Goal: Task Accomplishment & Management: Use online tool/utility

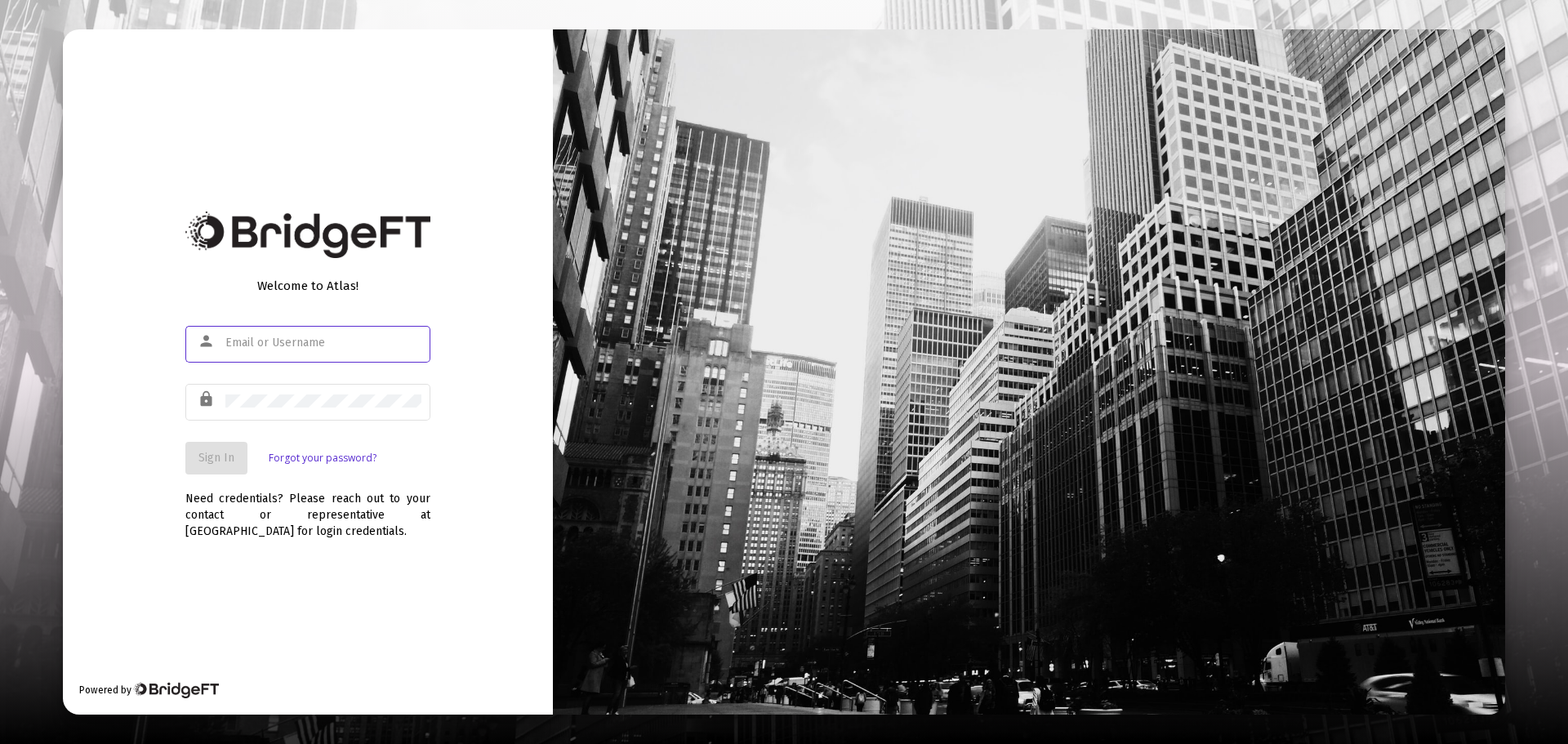
type input "[PERSON_NAME][EMAIL_ADDRESS][PERSON_NAME][DOMAIN_NAME]"
drag, startPoint x: 212, startPoint y: 458, endPoint x: 991, endPoint y: 519, distance: 781.4
click at [214, 456] on span "Sign In" at bounding box center [217, 457] width 36 height 13
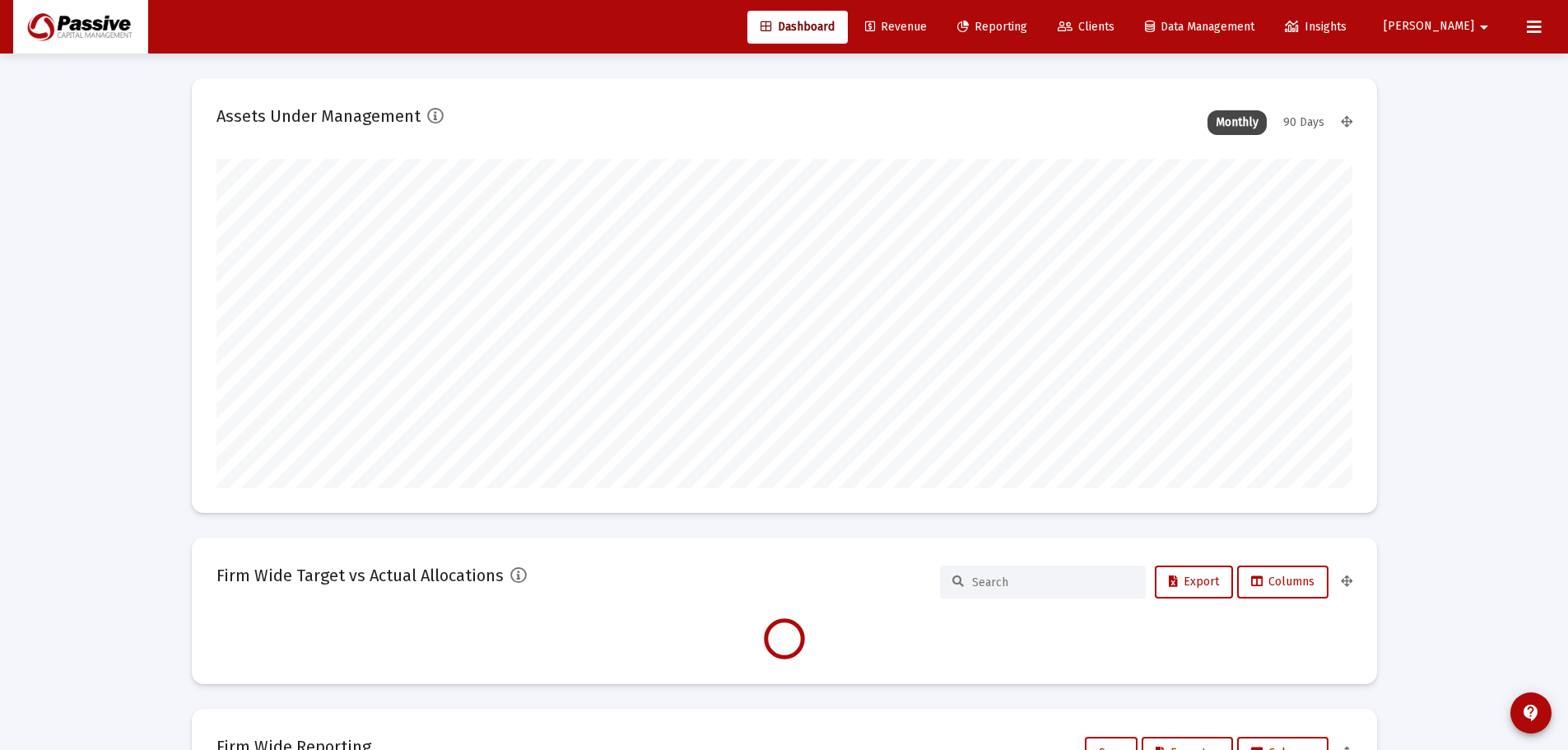
scroll to position [329, 0]
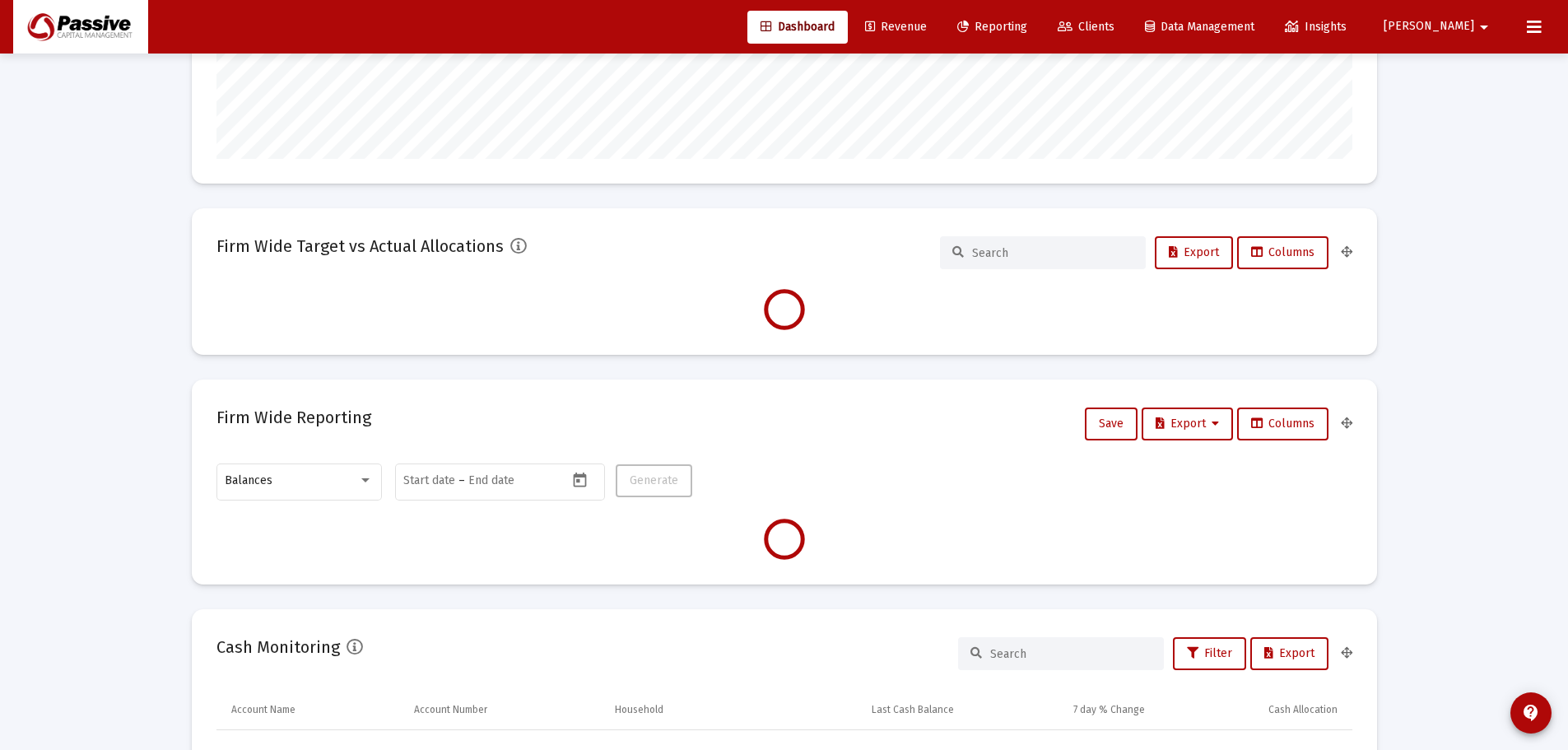
type input "[DATE]"
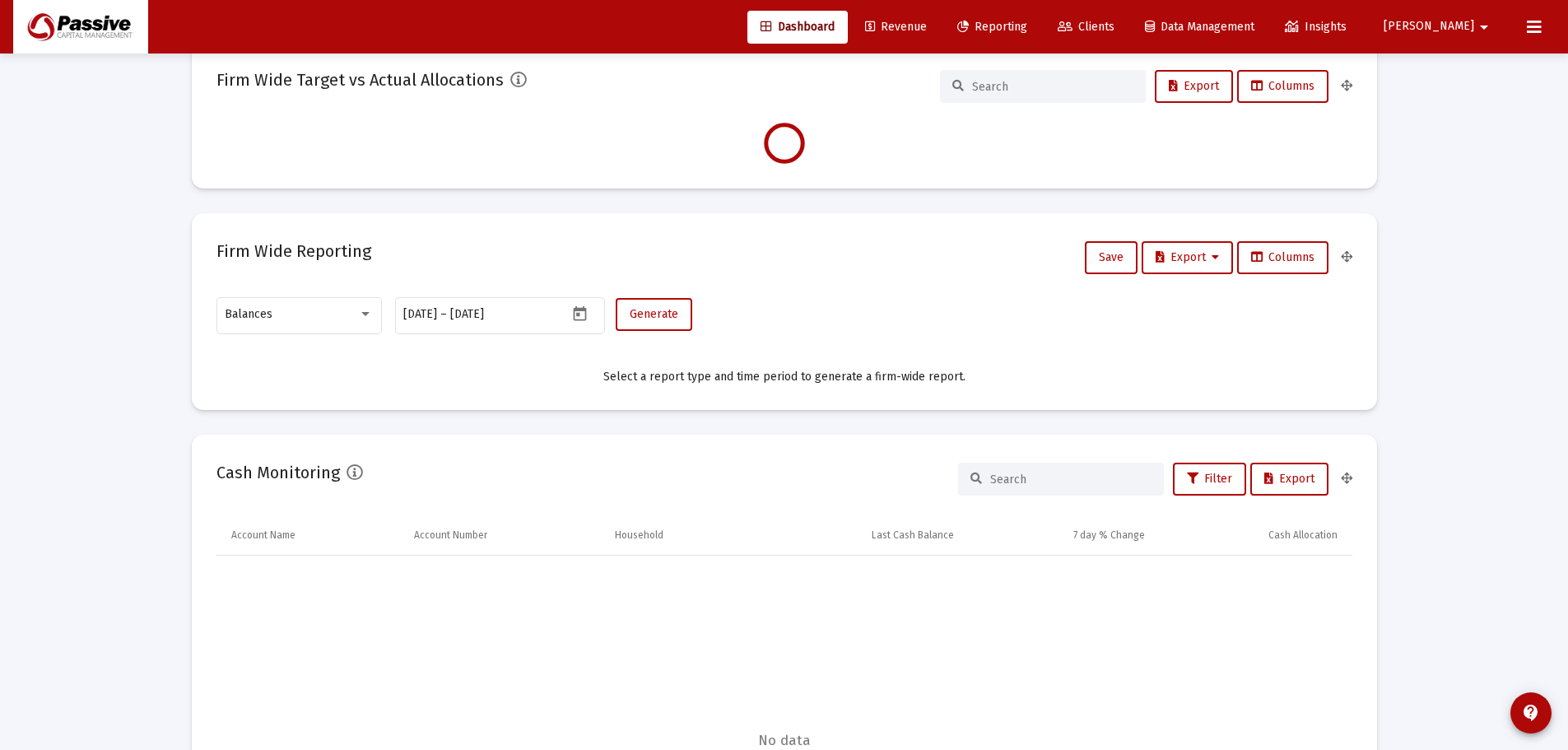
scroll to position [494, 0]
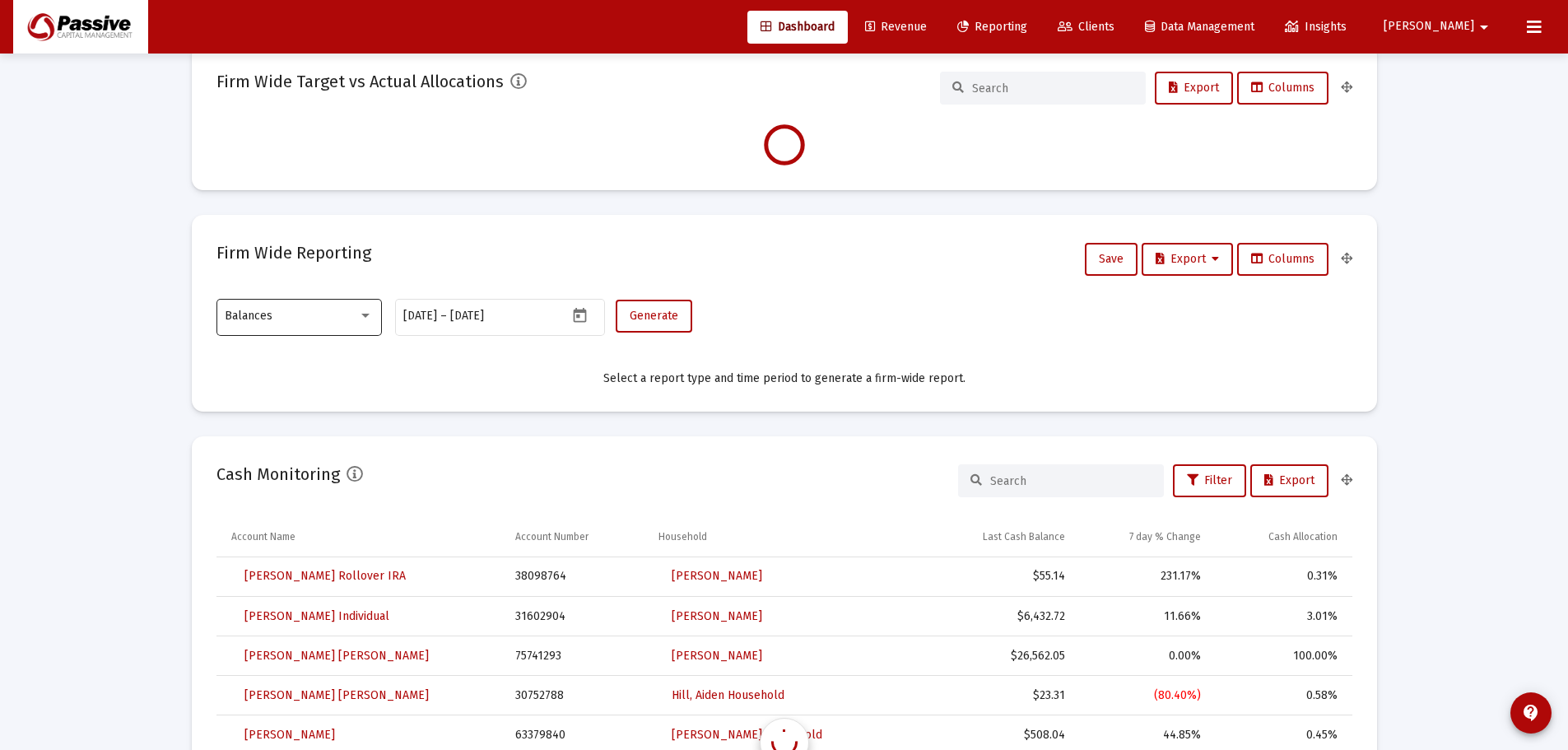
click at [361, 324] on mat-card "Firm Wide Reporting Save Export Columns Balances [DATE] [DATE] – [DATE] Generat…" at bounding box center [784, 313] width 1185 height 197
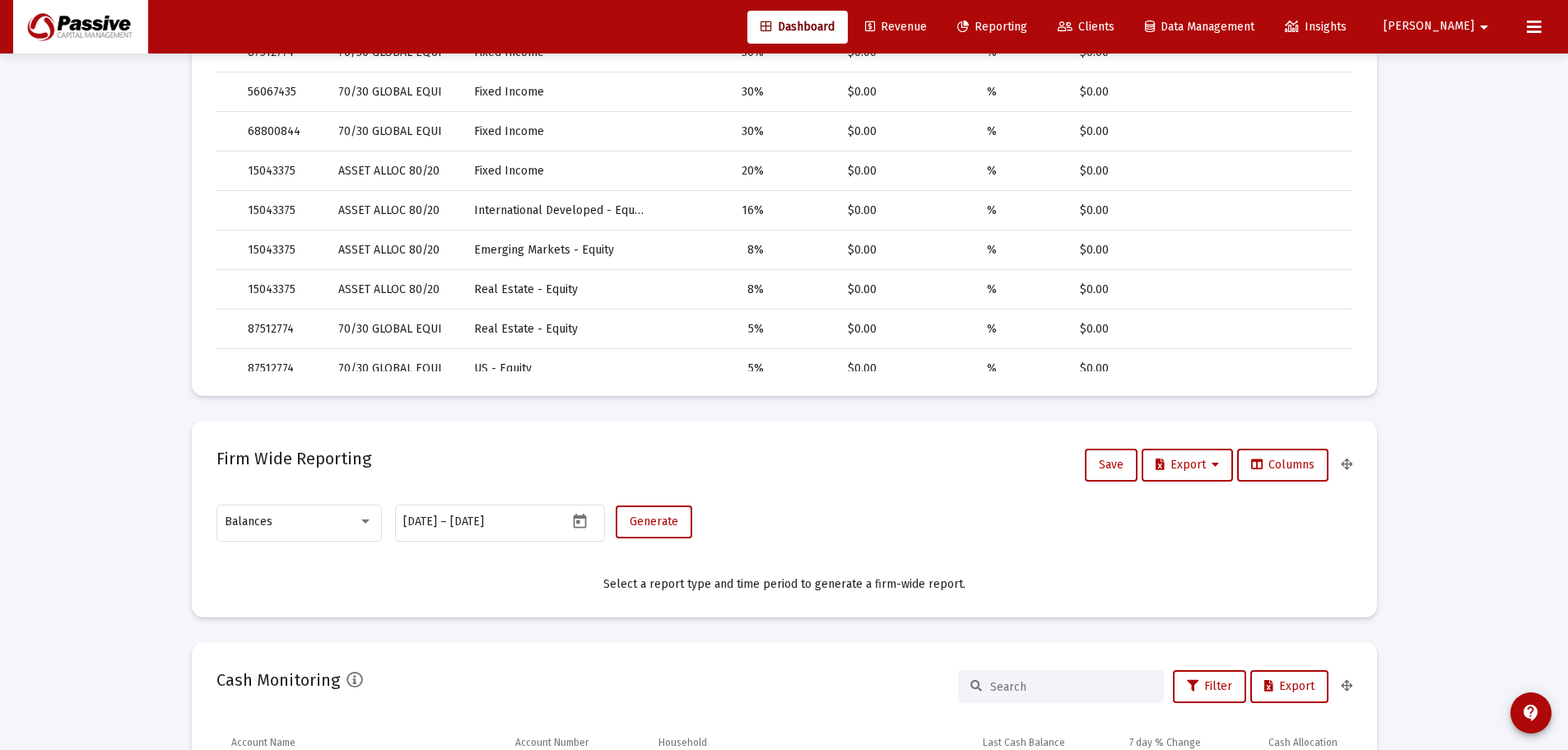
scroll to position [741, 0]
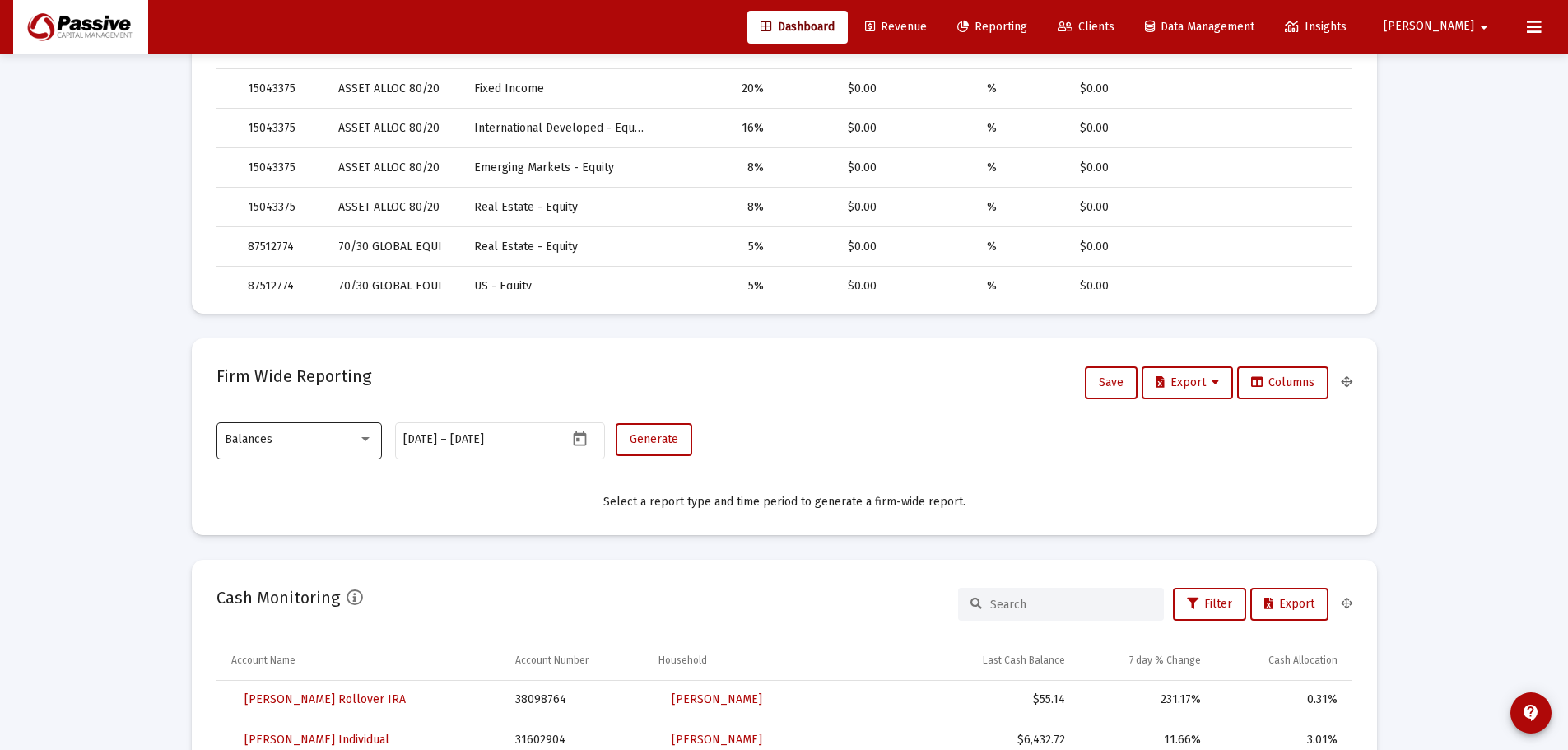
click at [370, 441] on div at bounding box center [365, 439] width 15 height 14
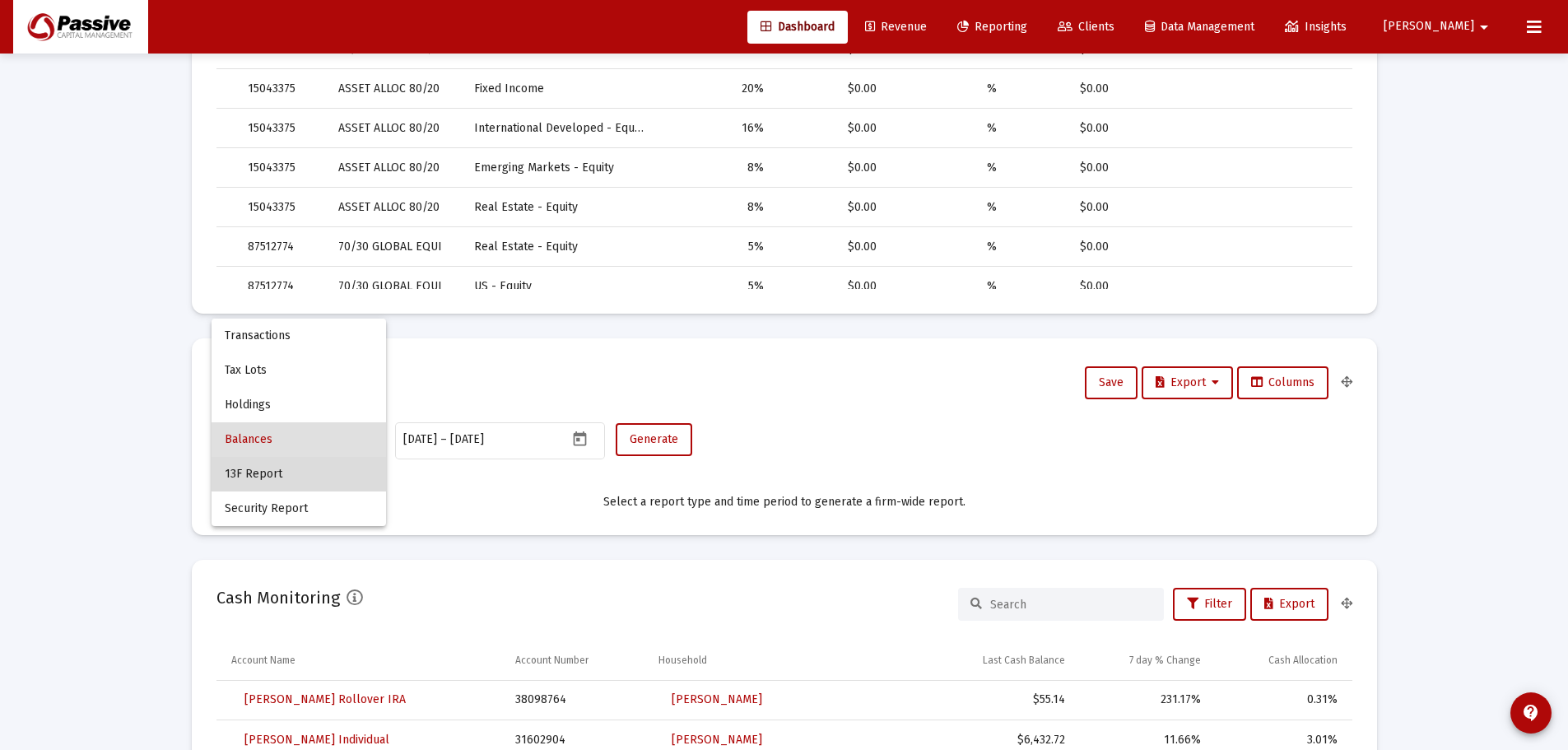
click at [269, 479] on span "13F Report" at bounding box center [298, 474] width 148 height 34
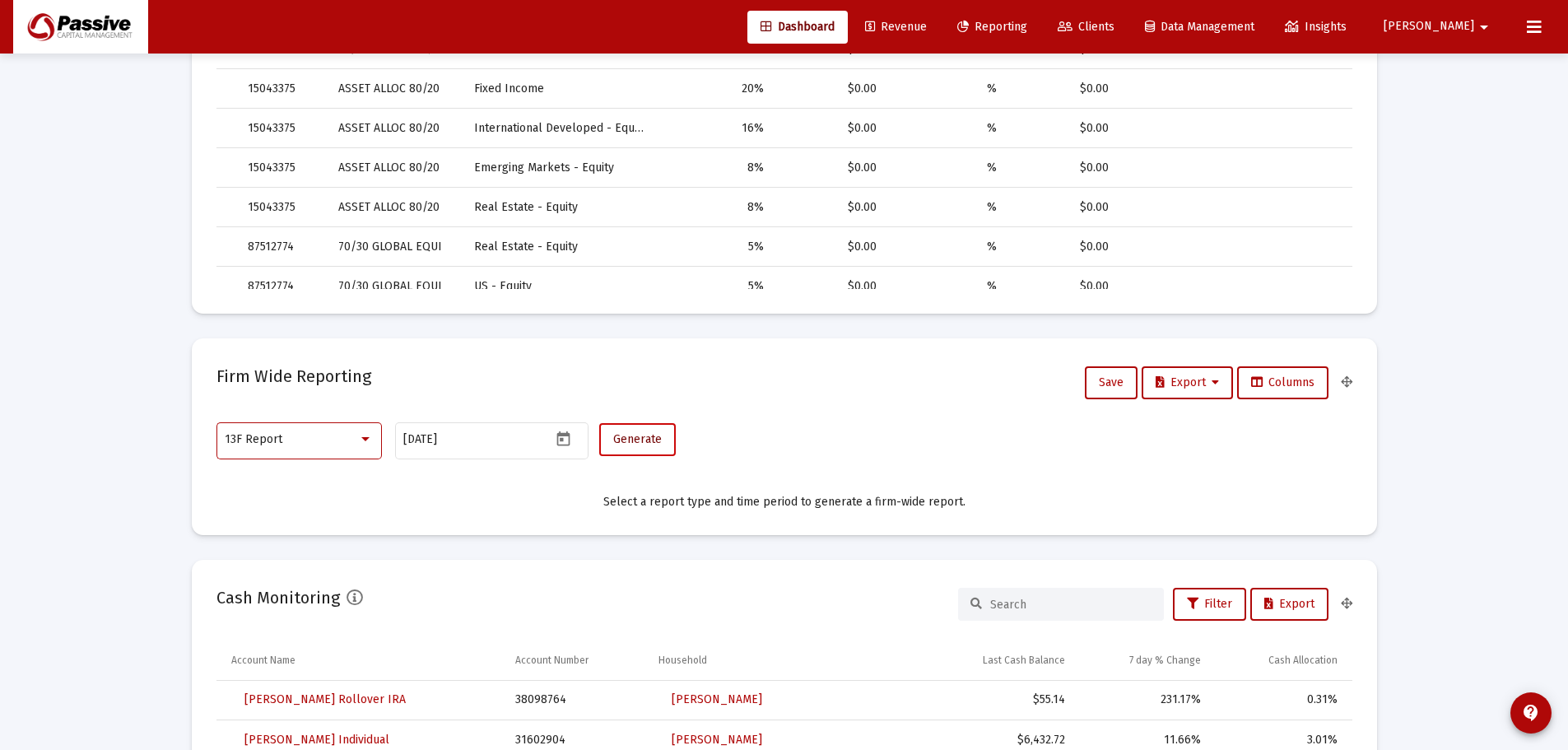
click at [622, 448] on button "Generate" at bounding box center [638, 439] width 76 height 33
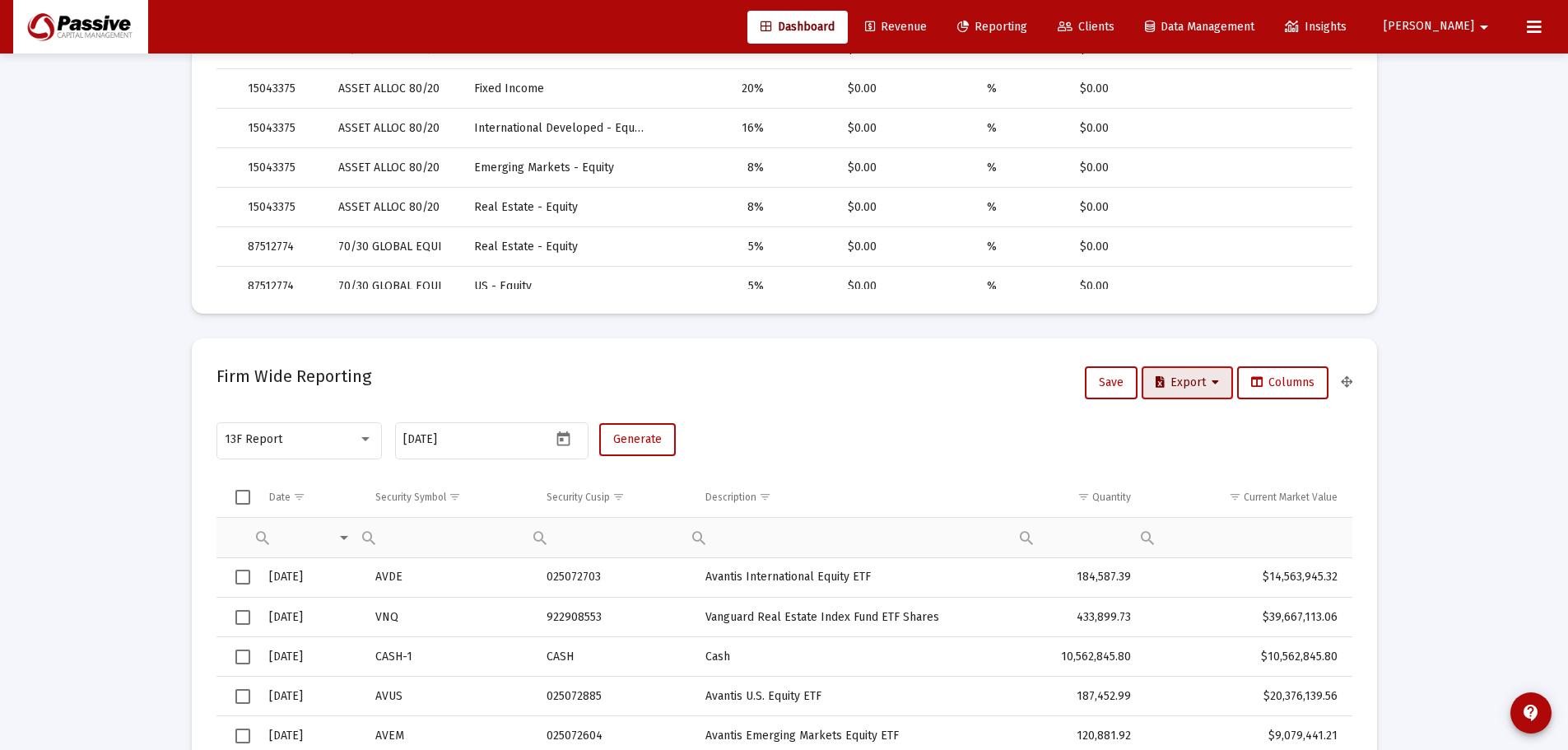
click at [1212, 379] on icon at bounding box center [1215, 383] width 7 height 12
click at [1178, 427] on button "Export All Rows" at bounding box center [1191, 425] width 112 height 40
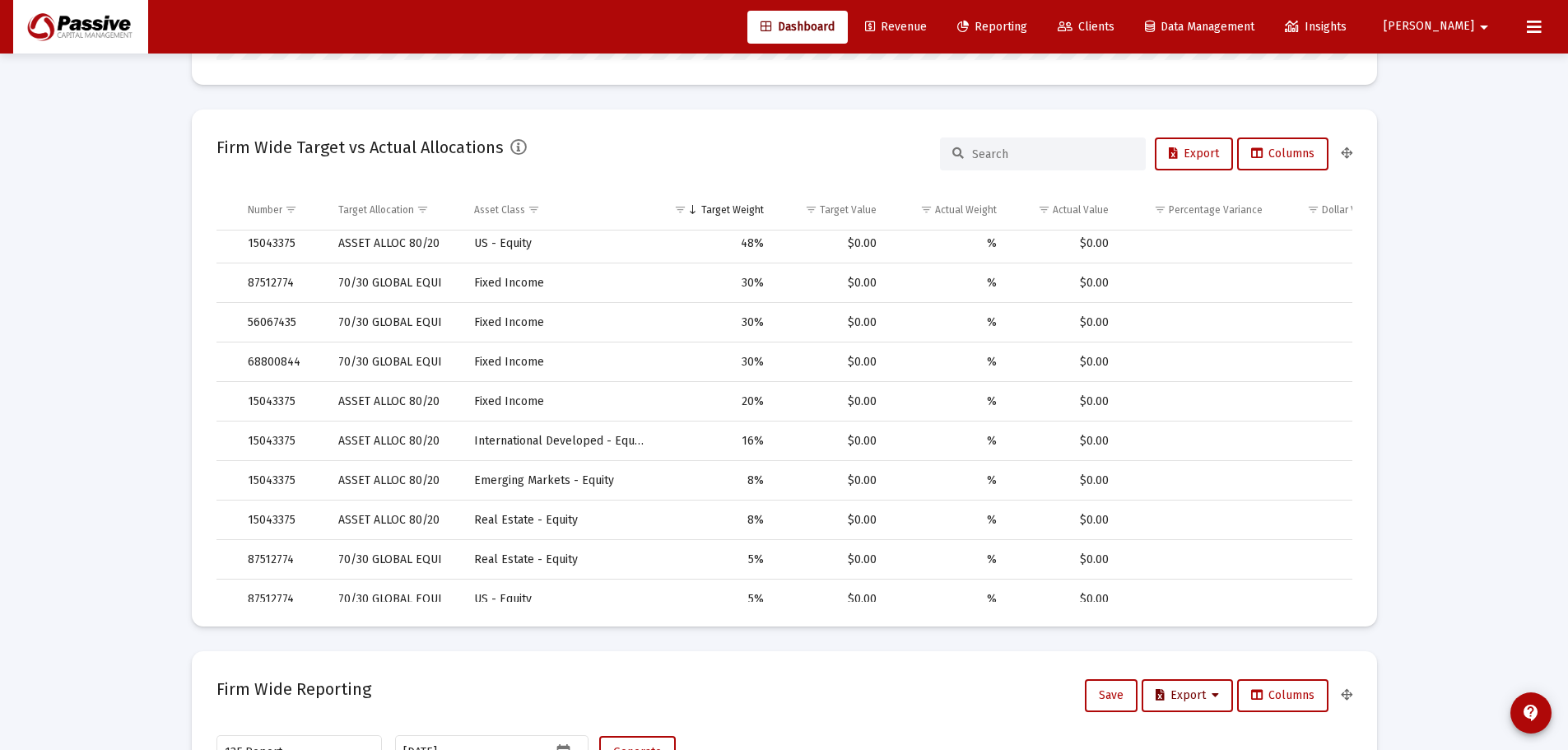
scroll to position [165, 0]
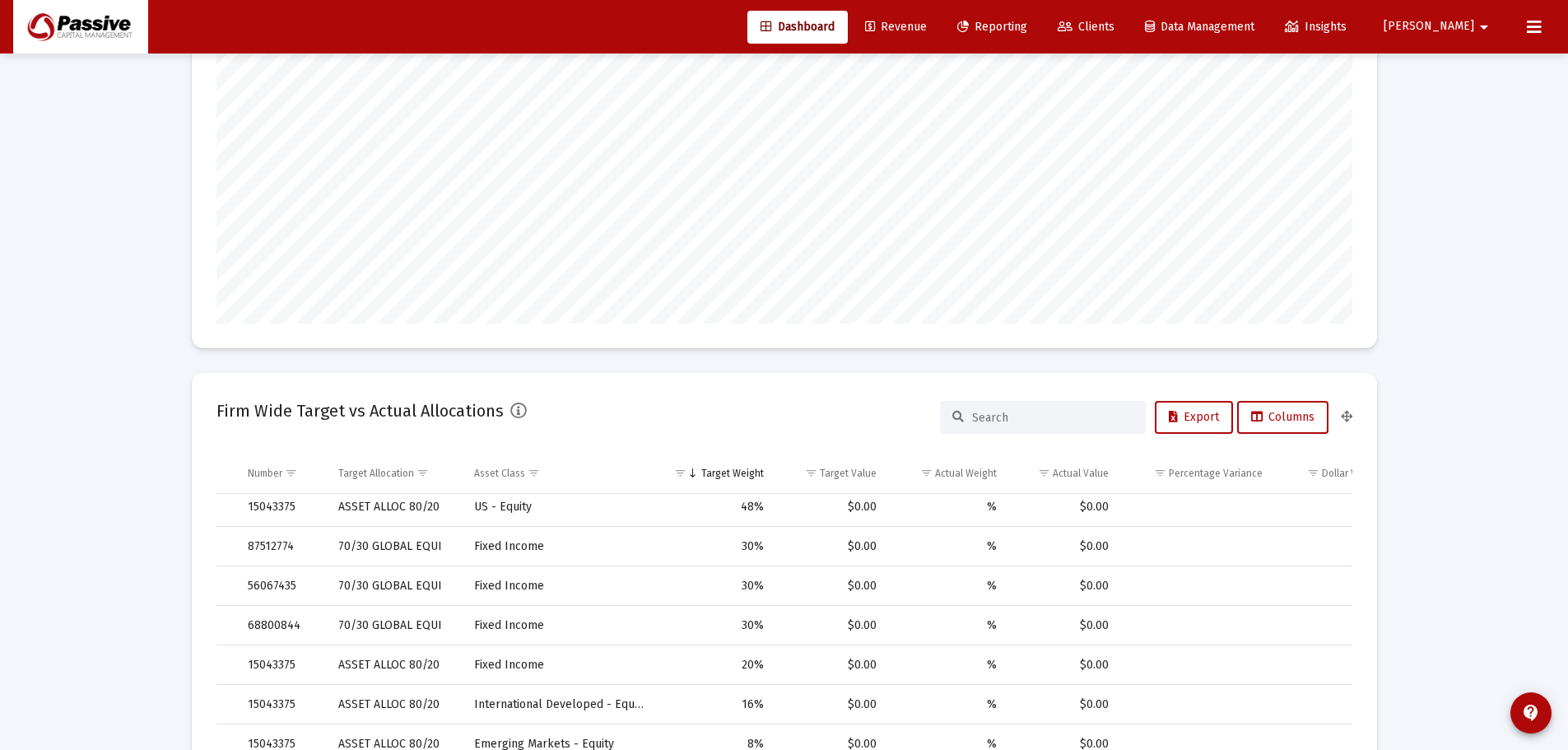
click at [1474, 24] on mat-icon "arrow_drop_down" at bounding box center [1484, 27] width 20 height 33
click at [1486, 112] on button "Logout" at bounding box center [1476, 110] width 98 height 40
